Goal: Book appointment/travel/reservation

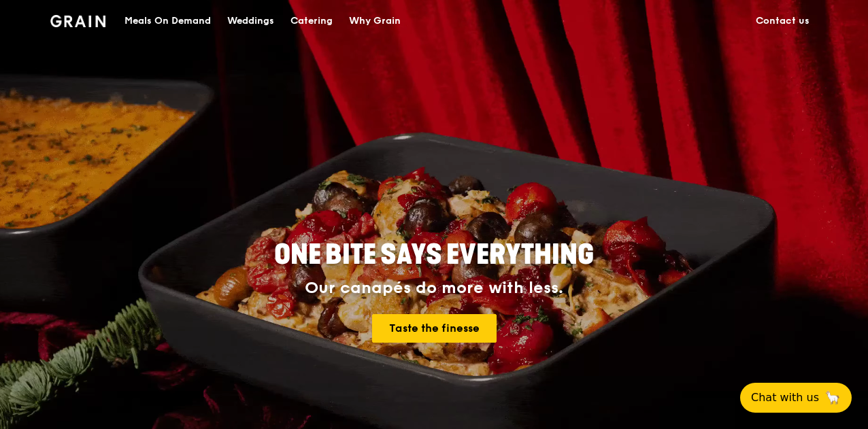
click at [261, 22] on div "Weddings" at bounding box center [250, 21] width 47 height 41
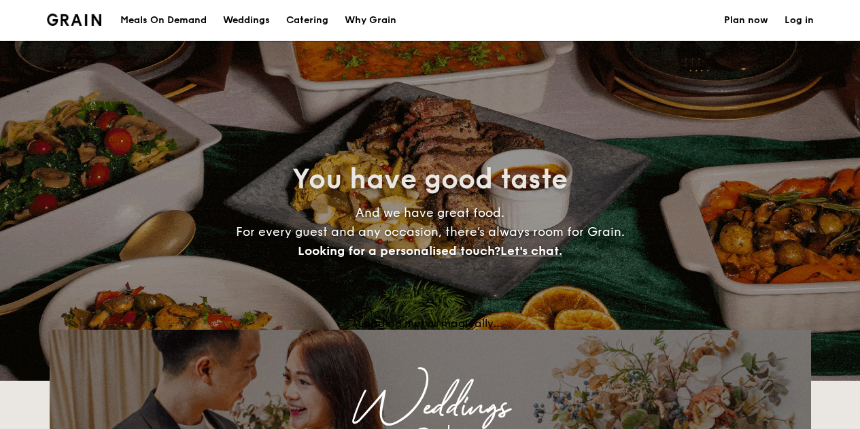
select select
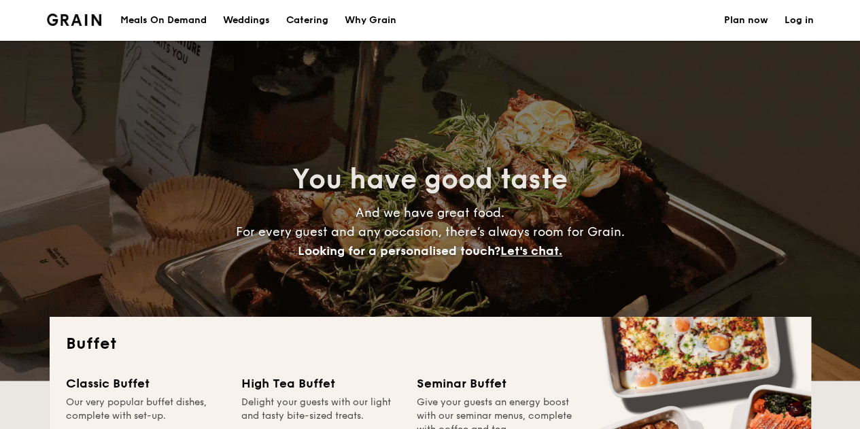
click at [256, 18] on div "Weddings" at bounding box center [246, 20] width 47 height 41
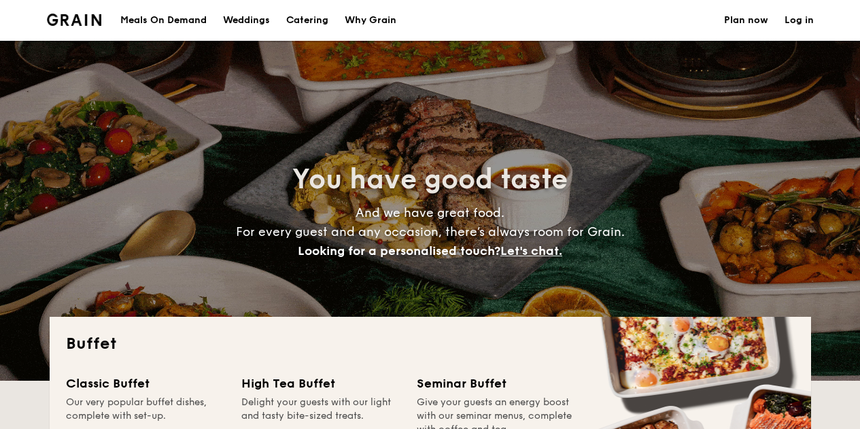
select select
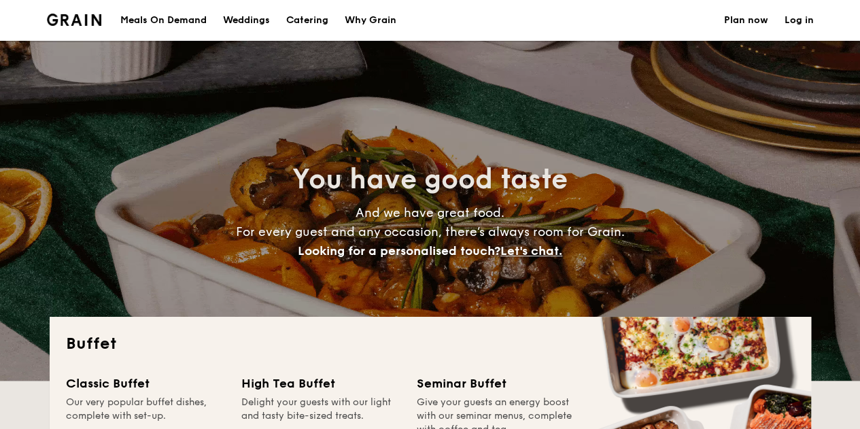
click at [307, 25] on h1 "Catering" at bounding box center [307, 20] width 42 height 41
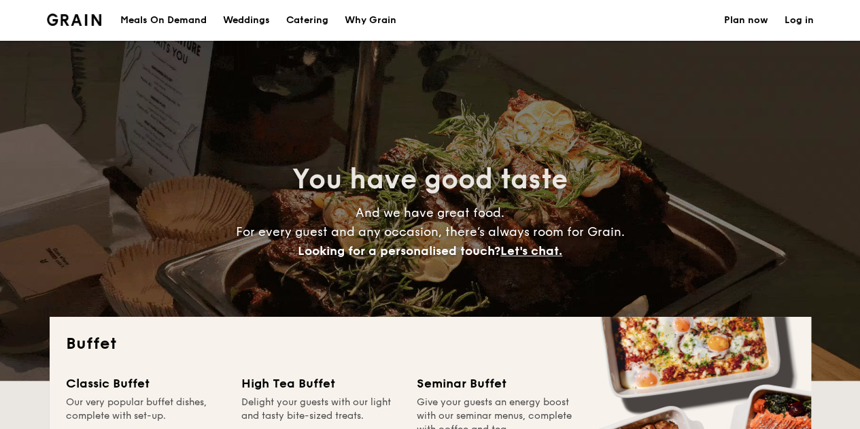
click at [316, 18] on h1 "Catering" at bounding box center [307, 20] width 42 height 41
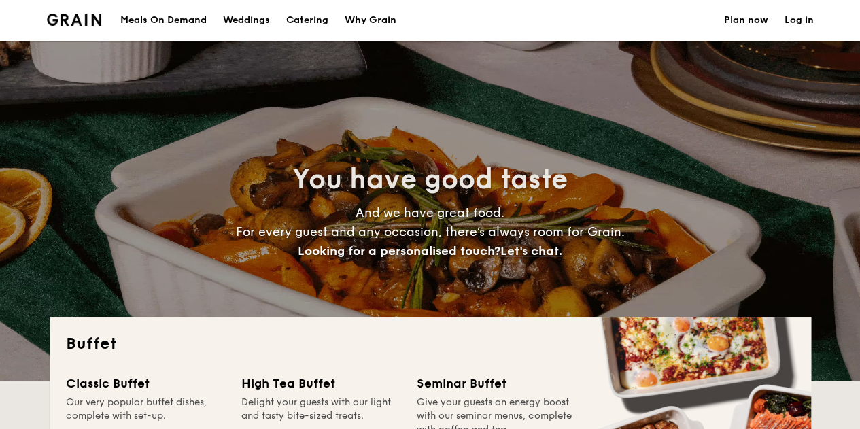
click at [316, 18] on h1 "Catering" at bounding box center [307, 20] width 42 height 41
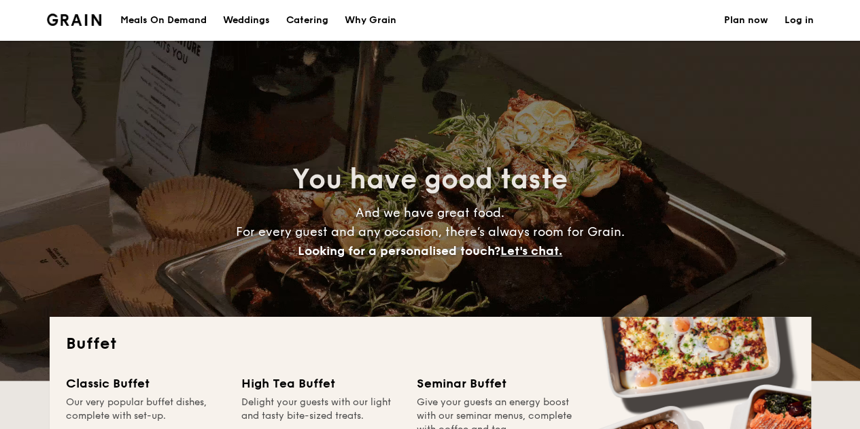
click at [316, 18] on h1 "Catering" at bounding box center [307, 20] width 42 height 41
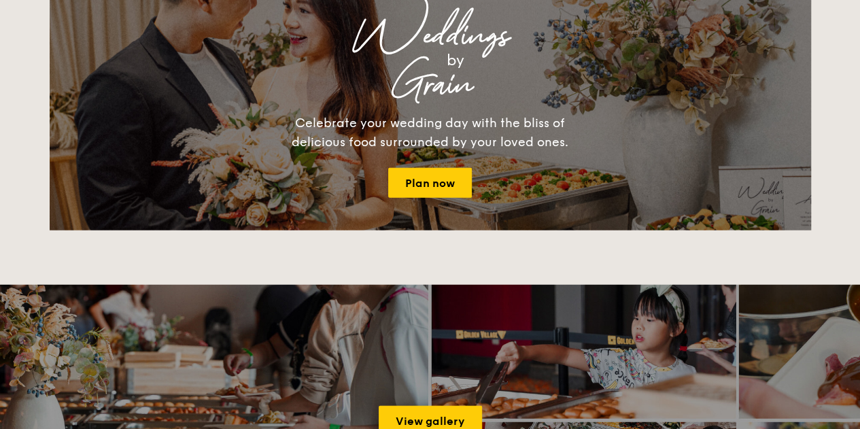
scroll to position [1560, 0]
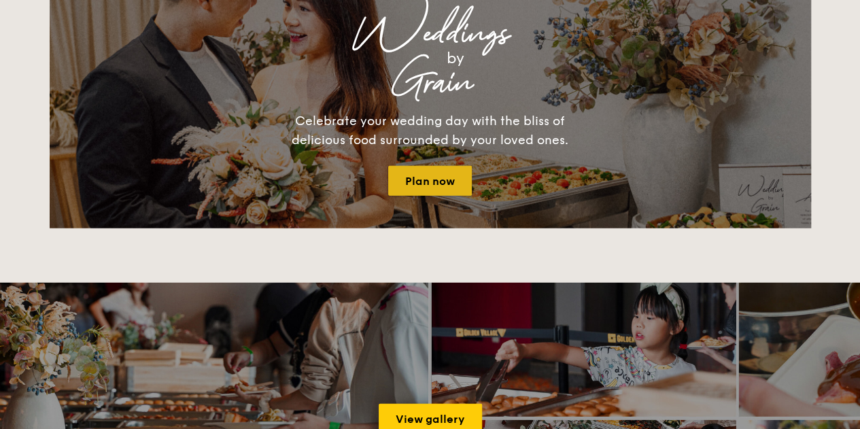
click at [426, 174] on link "Plan now" at bounding box center [430, 181] width 84 height 30
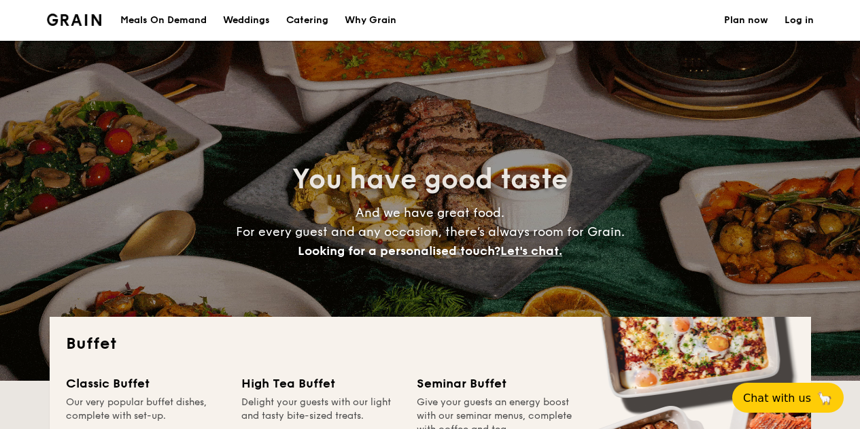
select select
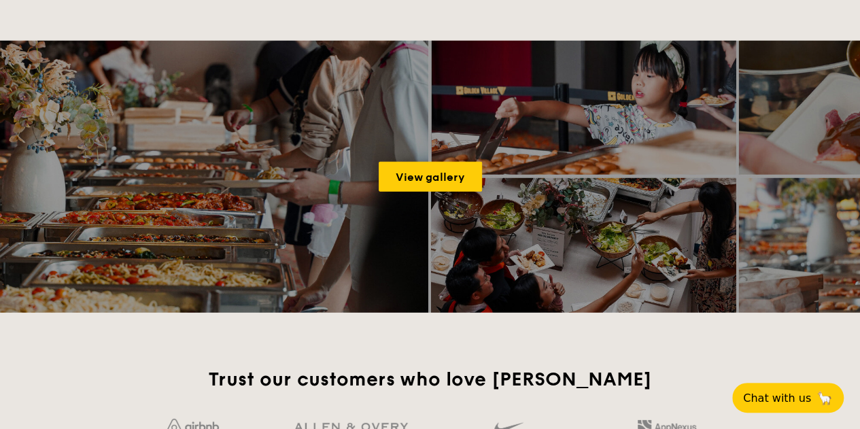
scroll to position [1794, 0]
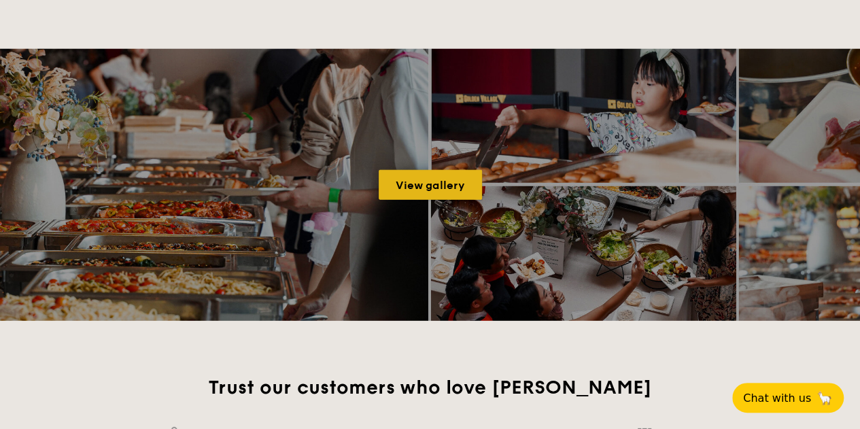
click at [441, 183] on link "View gallery" at bounding box center [430, 185] width 103 height 30
